Goal: Information Seeking & Learning: Learn about a topic

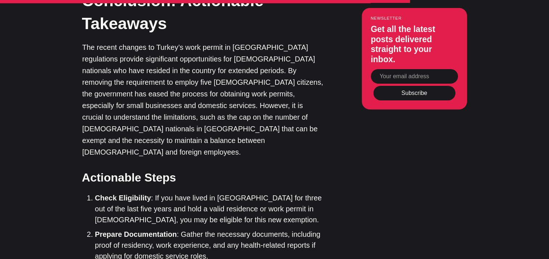
scroll to position [2397, 0]
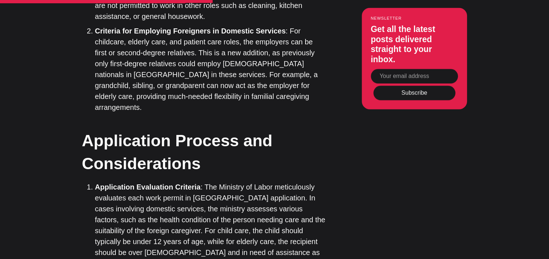
scroll to position [1416, 0]
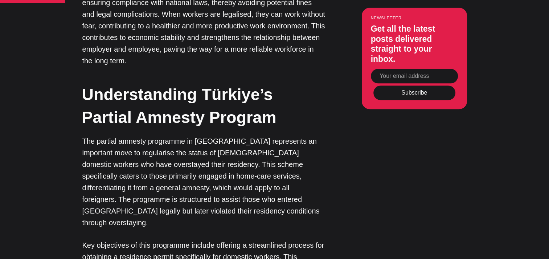
scroll to position [654, 0]
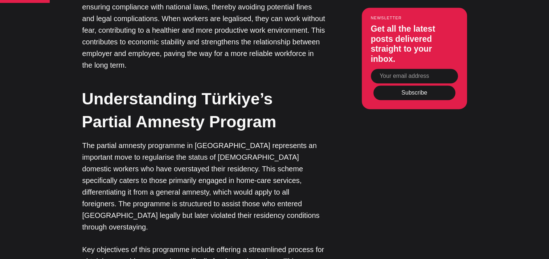
click at [210, 153] on p "The partial amnesty programme in Turkey represents an important move to regular…" at bounding box center [203, 185] width 243 height 93
click at [227, 142] on p "The partial amnesty programme in Turkey represents an important move to regular…" at bounding box center [203, 185] width 243 height 93
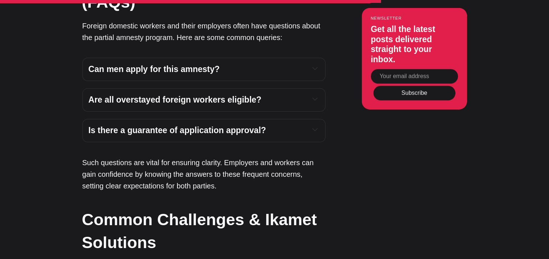
scroll to position [2142, 0]
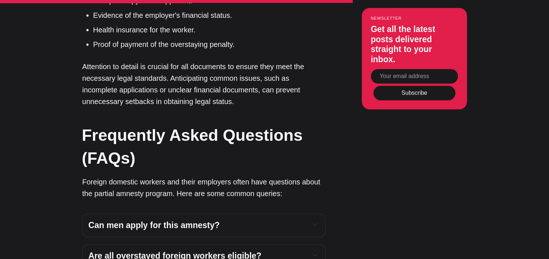
click at [203, 220] on span "Can men apply for this amnesty?" at bounding box center [154, 224] width 131 height 9
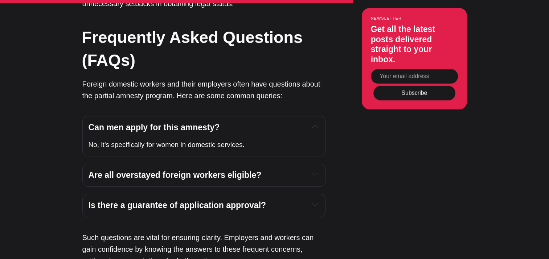
scroll to position [2251, 0]
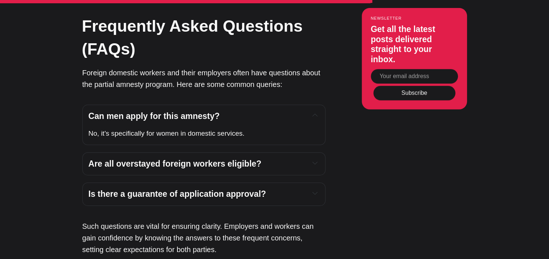
click at [204, 159] on span "Are all overstayed foreign workers eligible?" at bounding box center [175, 163] width 173 height 9
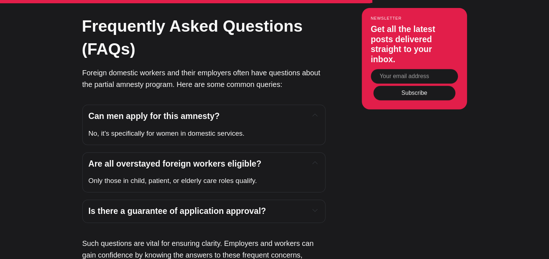
click at [238, 199] on div "Is there a guarantee of application approval? Approval depends on fulfilling th…" at bounding box center [203, 210] width 243 height 23
click at [235, 206] on span "Is there a guarantee of application approval?" at bounding box center [178, 210] width 178 height 9
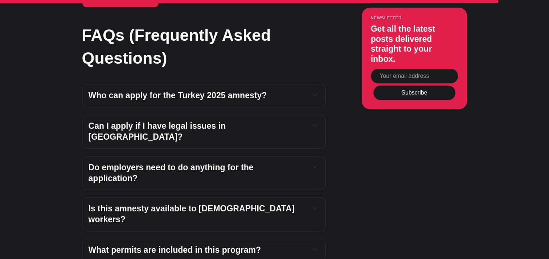
scroll to position [3081, 0]
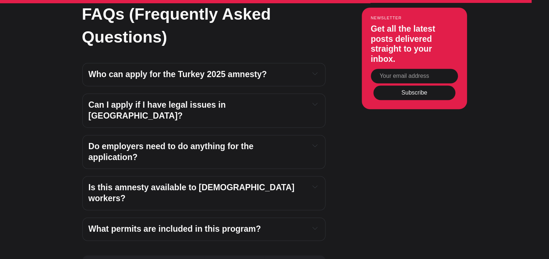
click at [243, 182] on strong "Is this amnesty available to male workers?" at bounding box center [193, 192] width 208 height 20
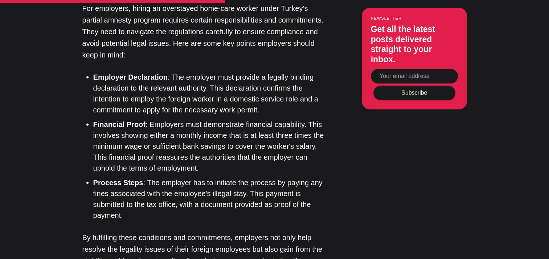
scroll to position [1447, 0]
